Goal: Navigation & Orientation: Find specific page/section

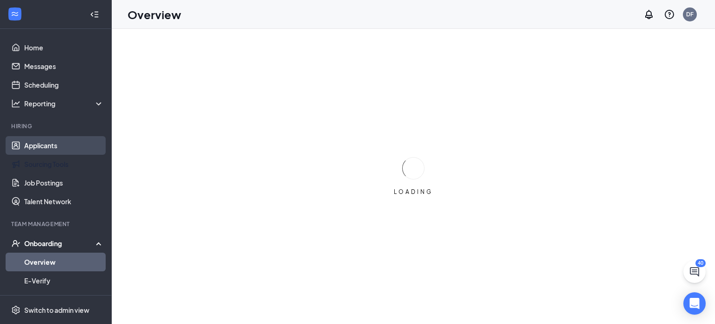
click at [53, 149] on link "Applicants" at bounding box center [64, 145] width 80 height 19
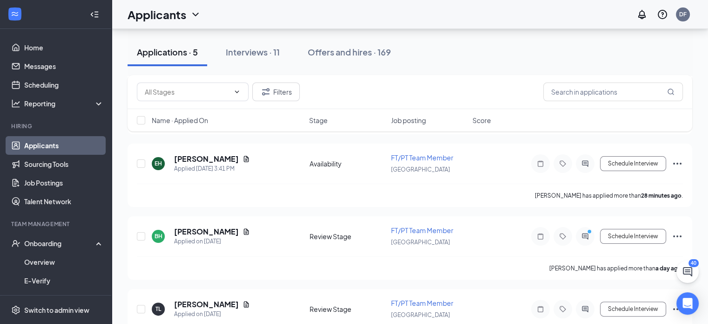
scroll to position [154, 0]
click at [241, 45] on button "Interviews · 11" at bounding box center [253, 52] width 73 height 28
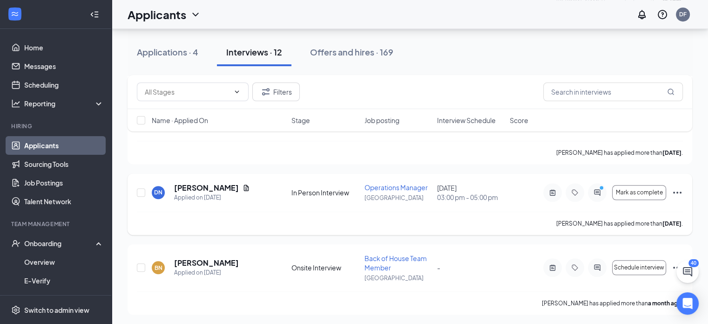
scroll to position [742, 0]
click at [168, 62] on button "Applications · 4" at bounding box center [168, 52] width 80 height 28
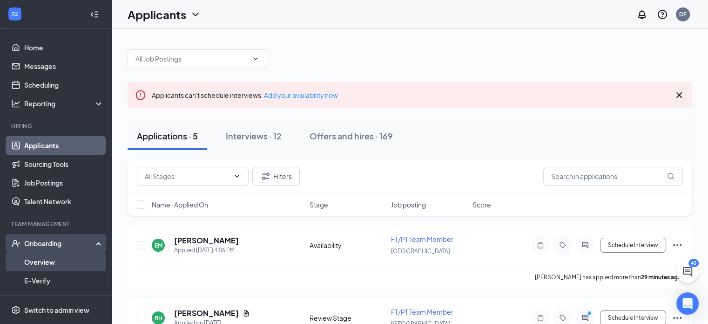
click at [49, 257] on link "Overview" at bounding box center [64, 261] width 80 height 19
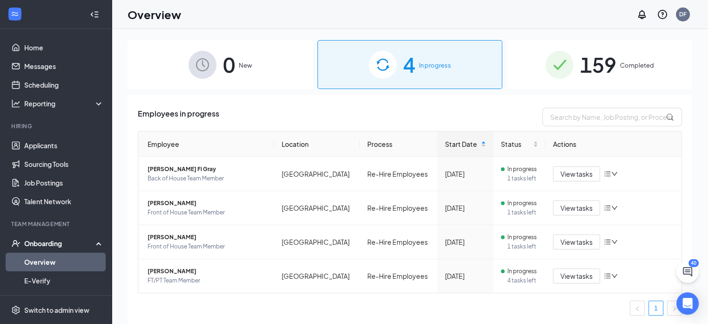
click at [251, 61] on div "0 New" at bounding box center [220, 64] width 185 height 49
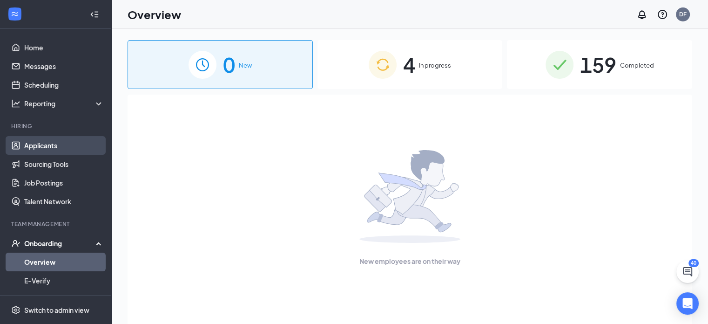
click at [52, 148] on link "Applicants" at bounding box center [64, 145] width 80 height 19
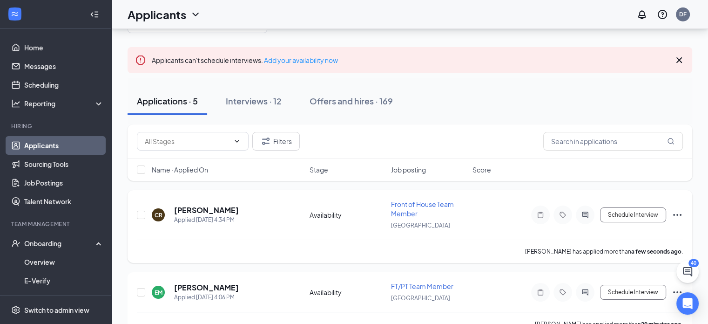
scroll to position [20, 0]
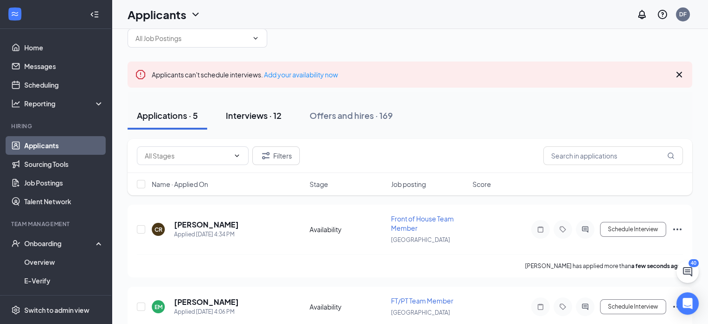
click at [265, 120] on div "Interviews · 12" at bounding box center [254, 115] width 56 height 12
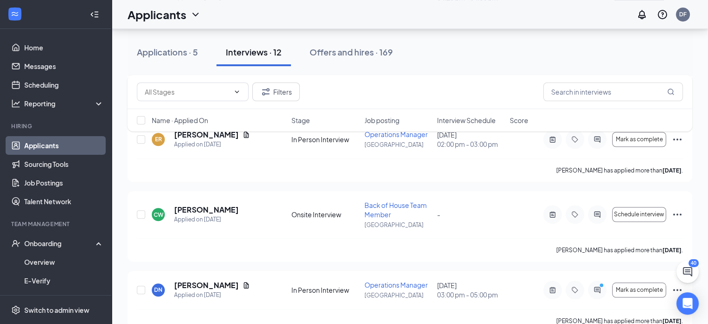
scroll to position [813, 0]
